Goal: Transaction & Acquisition: Purchase product/service

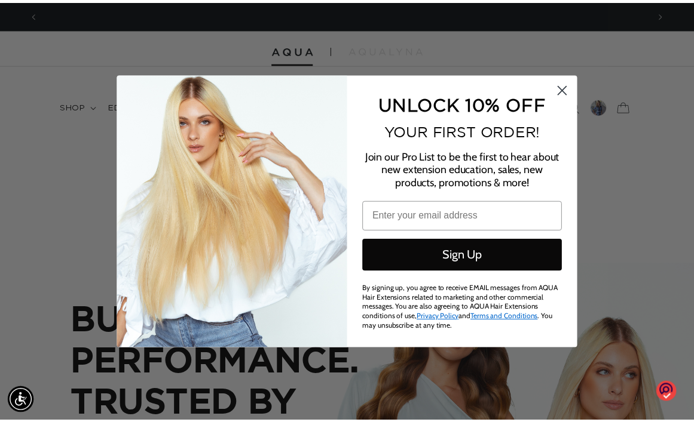
scroll to position [0, 1235]
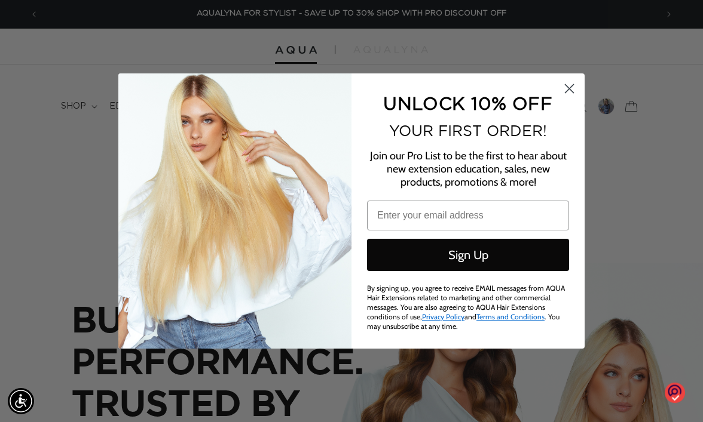
click at [566, 88] on circle "Close dialog" at bounding box center [569, 89] width 20 height 20
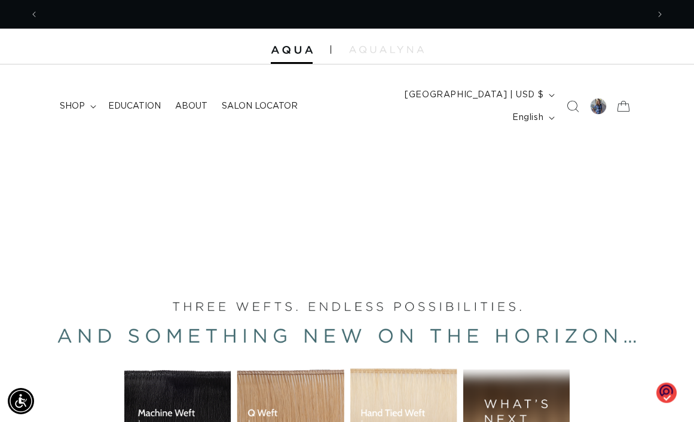
scroll to position [0, 0]
click at [594, 98] on div at bounding box center [598, 106] width 17 height 17
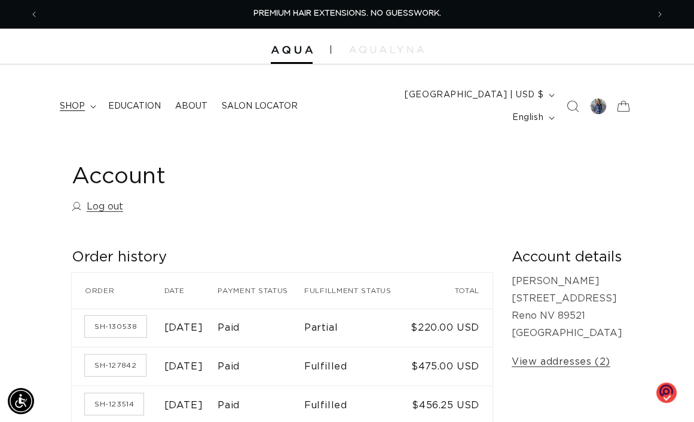
click at [68, 101] on span "shop" at bounding box center [72, 106] width 25 height 11
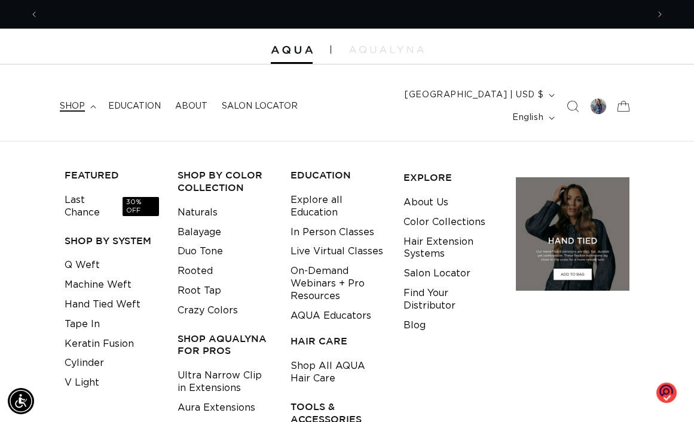
scroll to position [0, 609]
click at [216, 242] on link "Duo Tone" at bounding box center [199, 252] width 45 height 20
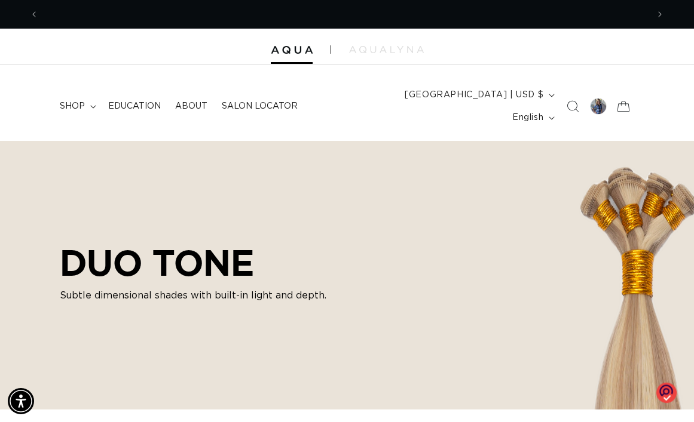
scroll to position [0, 1218]
click at [586, 95] on div at bounding box center [597, 106] width 23 height 23
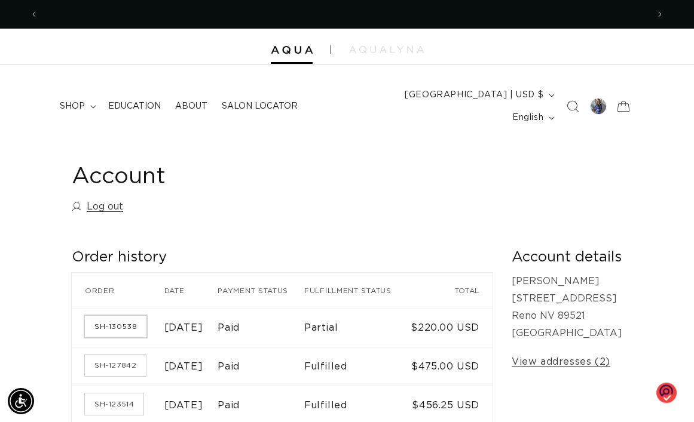
click at [106, 316] on link "SH-130538" at bounding box center [116, 327] width 62 height 22
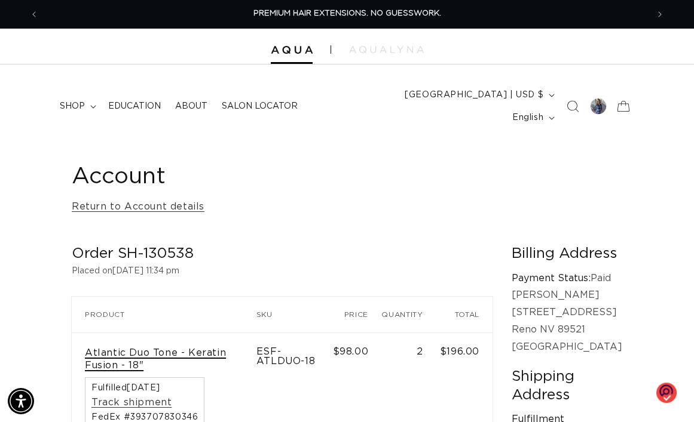
click at [114, 347] on link "Atlantic Duo Tone - Keratin Fusion - 18"" at bounding box center [164, 359] width 158 height 25
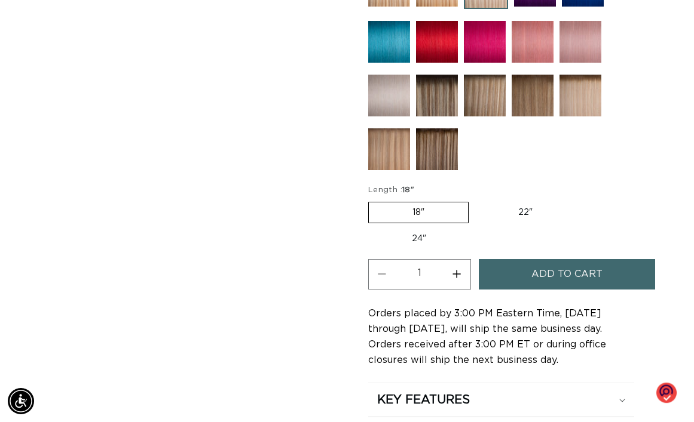
scroll to position [0, 1218]
click at [460, 259] on button "Increase quantity for Atlantic Duo Tone - Keratin Fusion" at bounding box center [456, 274] width 27 height 30
type input "3"
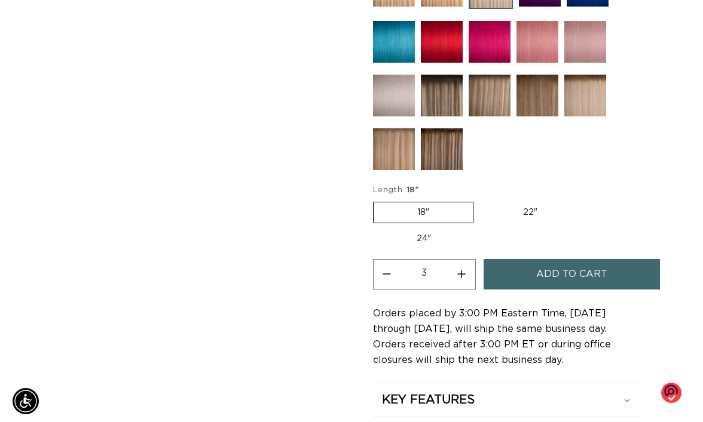
scroll to position [0, 0]
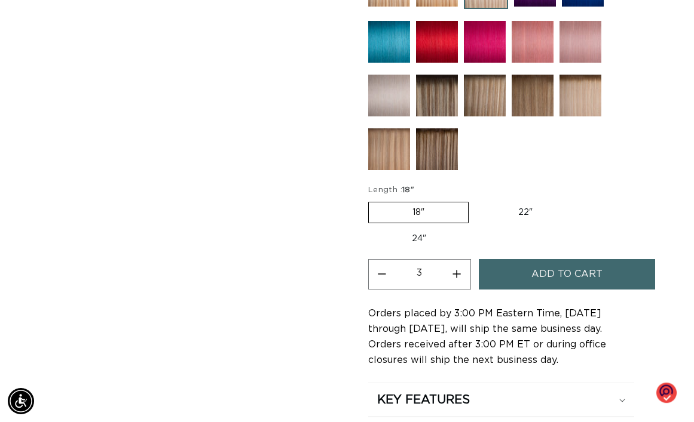
drag, startPoint x: 541, startPoint y: 256, endPoint x: 538, endPoint y: 251, distance: 6.2
click at [538, 259] on span "Add to cart" at bounding box center [566, 274] width 71 height 30
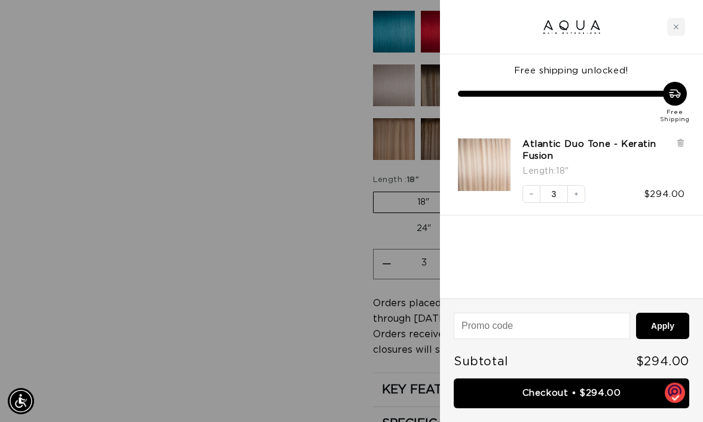
scroll to position [0, 1235]
click at [513, 323] on input at bounding box center [541, 326] width 175 height 25
type input "neteoetyr"
click at [654, 322] on button "Apply" at bounding box center [662, 326] width 53 height 26
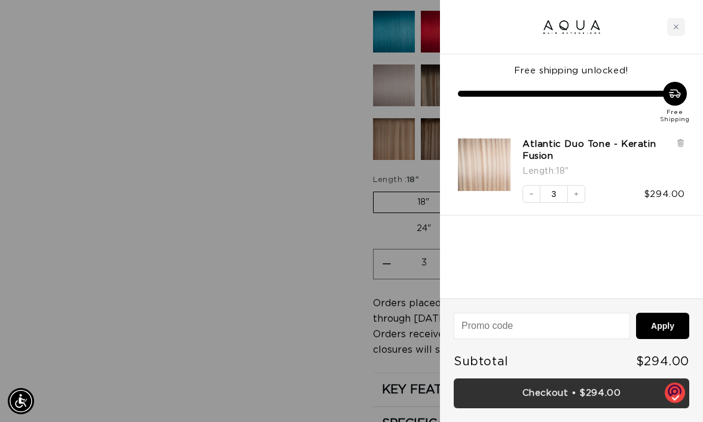
scroll to position [0, 618]
click at [608, 396] on link "Checkout • $294.00" at bounding box center [570, 394] width 235 height 30
